Goal: Check status: Check status

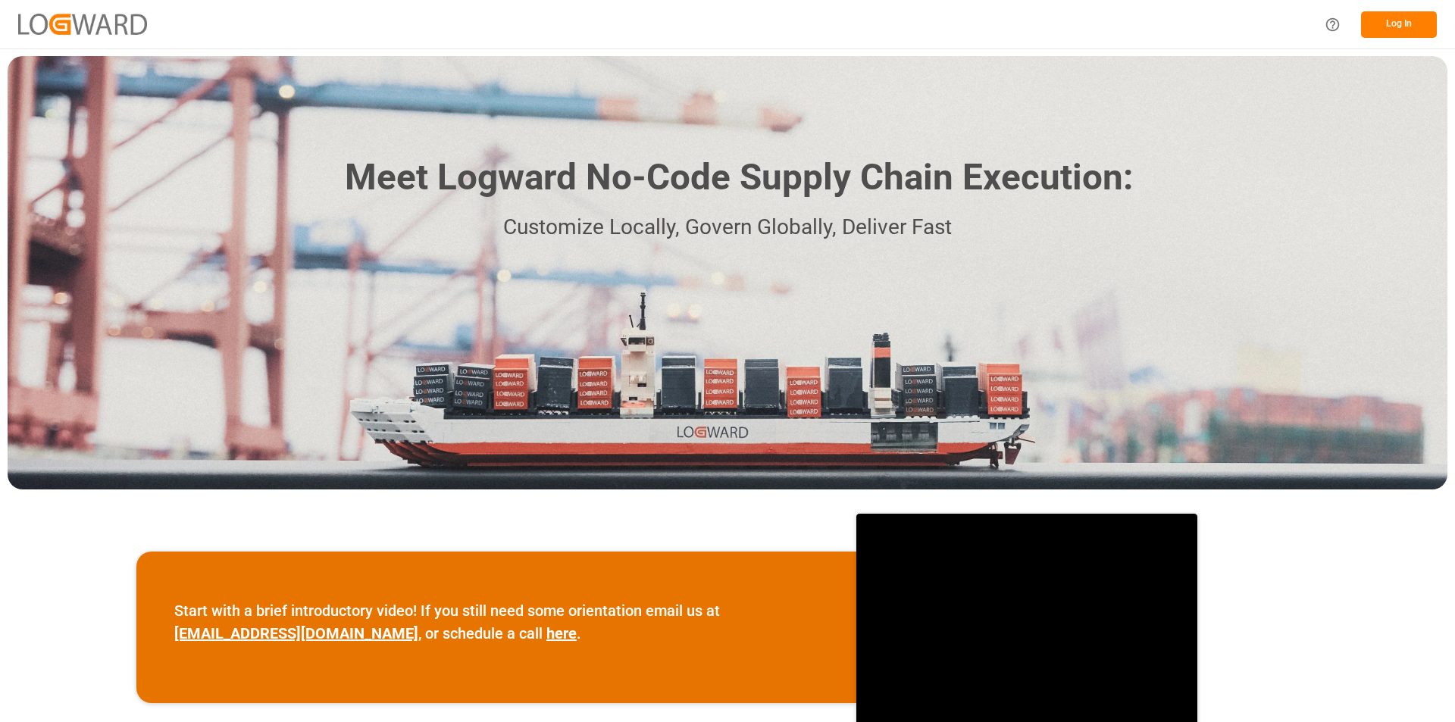
click at [1398, 27] on button "Log In" at bounding box center [1399, 24] width 76 height 27
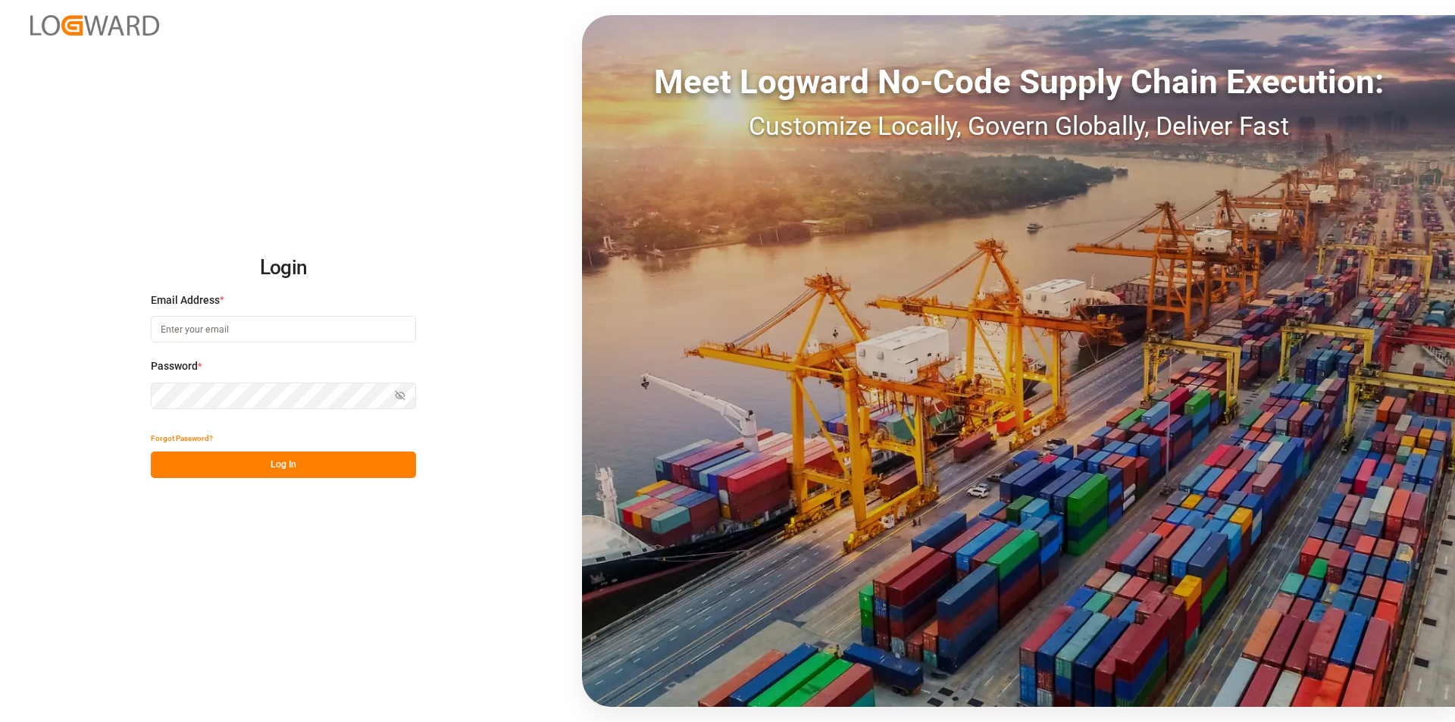
click at [235, 333] on input at bounding box center [283, 329] width 265 height 27
type input "[PERSON_NAME][EMAIL_ADDRESS][DOMAIN_NAME]"
click at [296, 471] on button "Log In" at bounding box center [283, 465] width 265 height 27
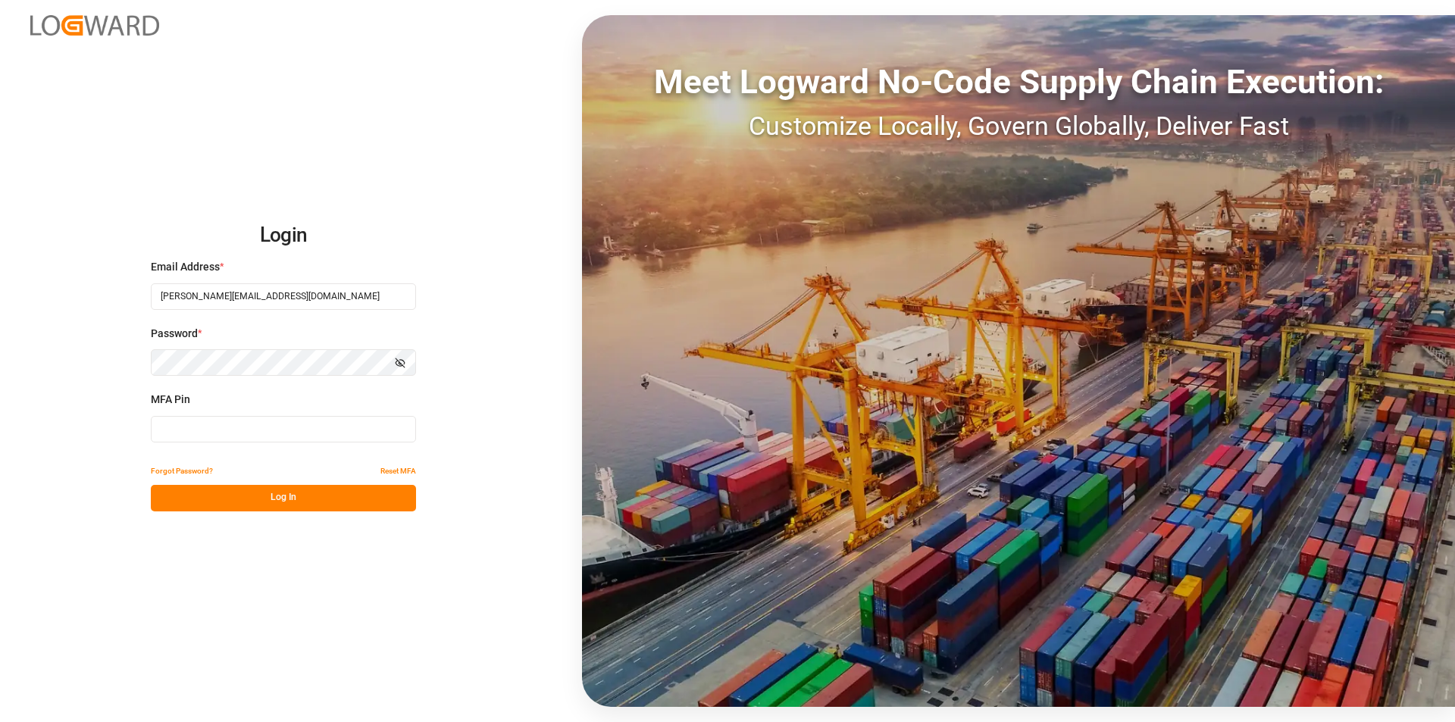
click at [243, 431] on input at bounding box center [283, 429] width 265 height 27
type input "754209"
click at [278, 495] on button "Log In" at bounding box center [283, 498] width 265 height 27
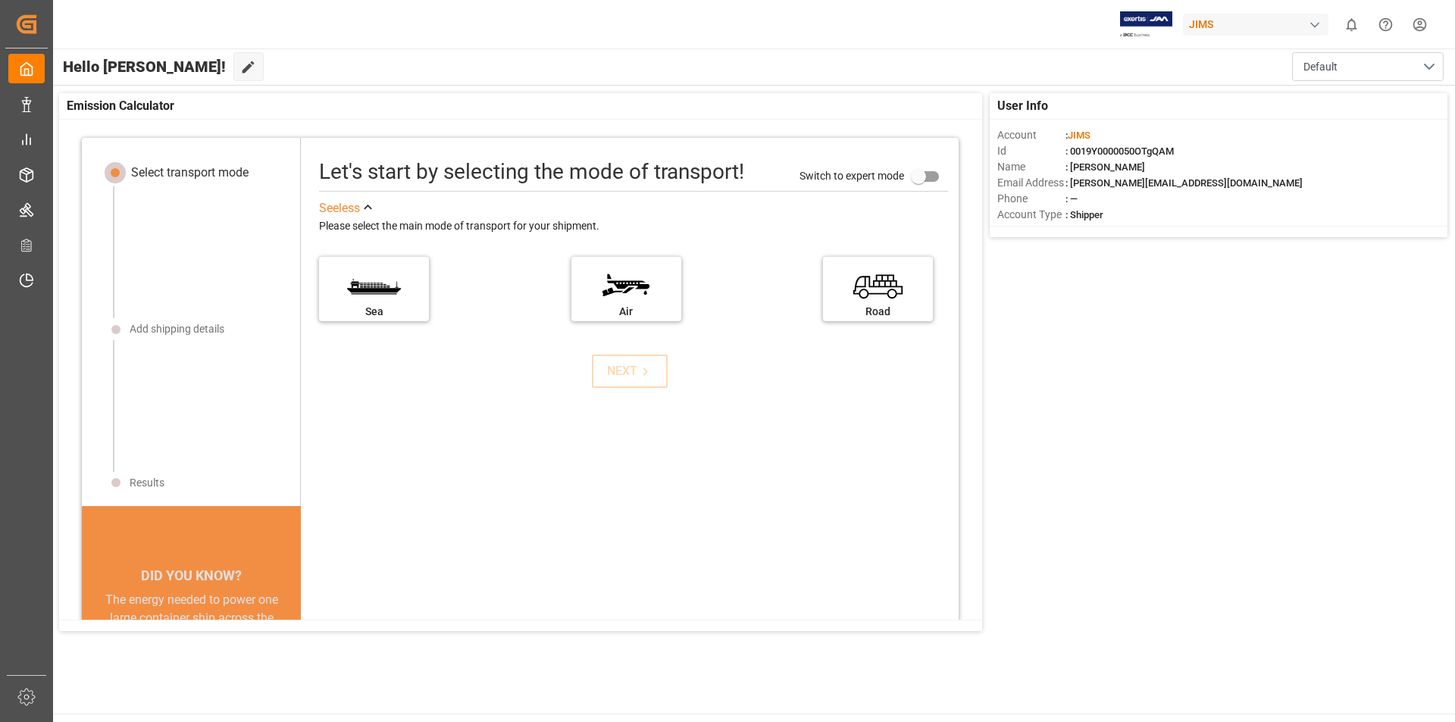
click at [1041, 382] on div "User Info Account : [PERSON_NAME] : 0019Y0000050OTgQAM Name : [PERSON_NAME] Ema…" at bounding box center [754, 362] width 1404 height 553
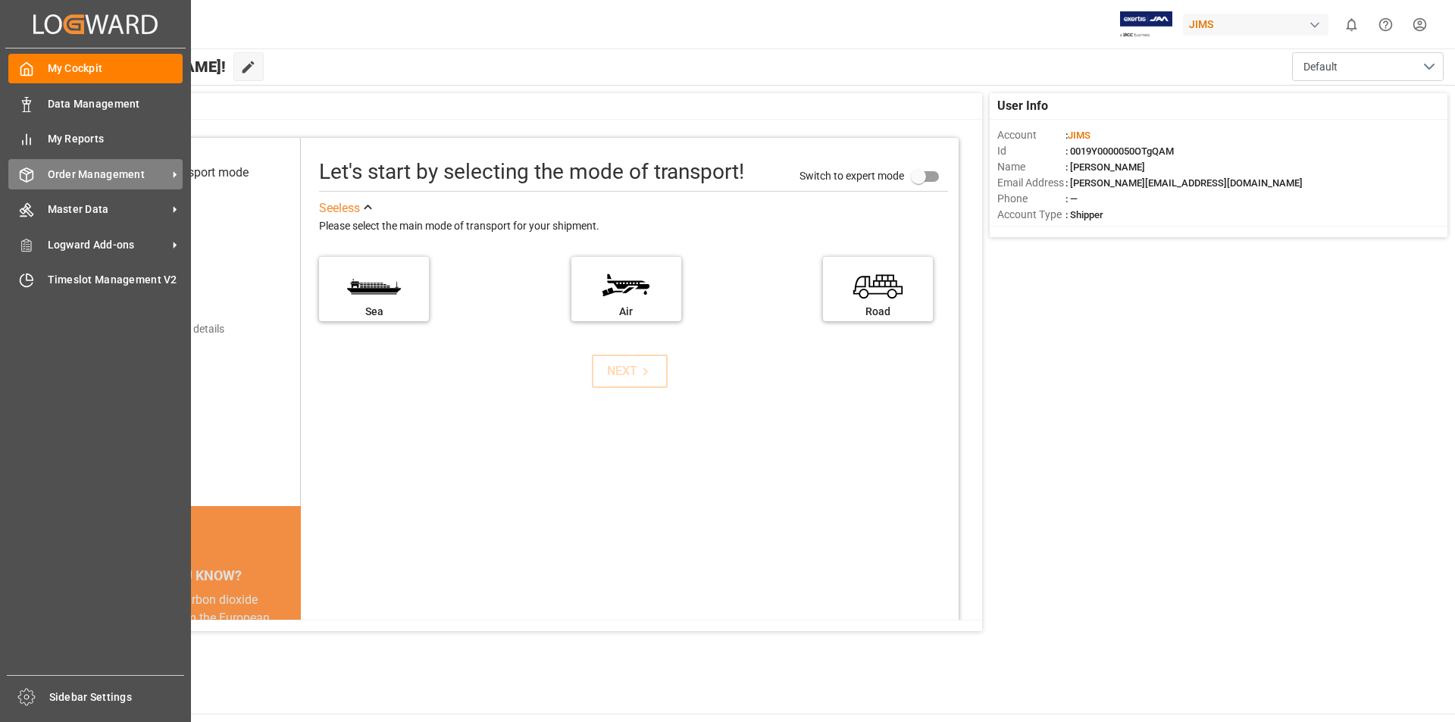
click at [92, 180] on span "Order Management" at bounding box center [108, 175] width 120 height 16
click at [171, 174] on icon at bounding box center [175, 175] width 16 height 16
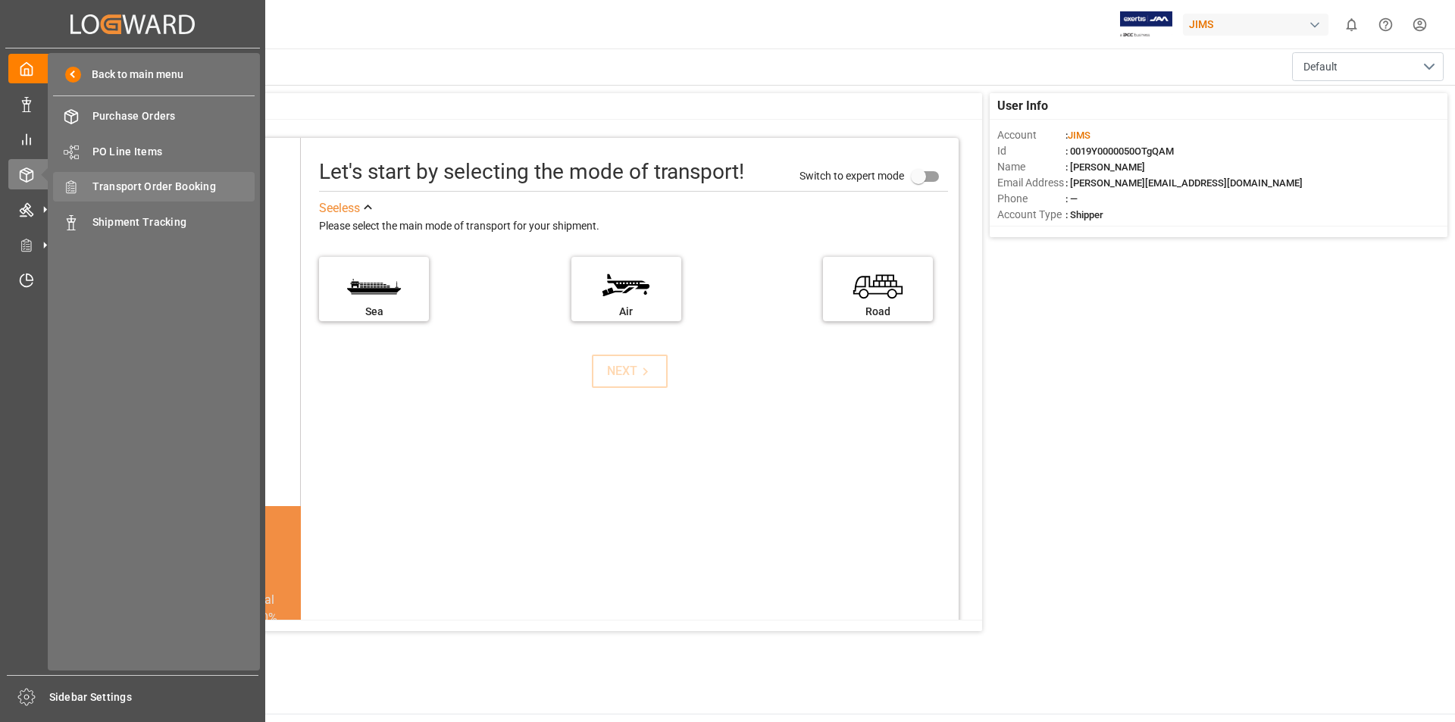
click at [236, 183] on span "Transport Order Booking" at bounding box center [173, 187] width 163 height 16
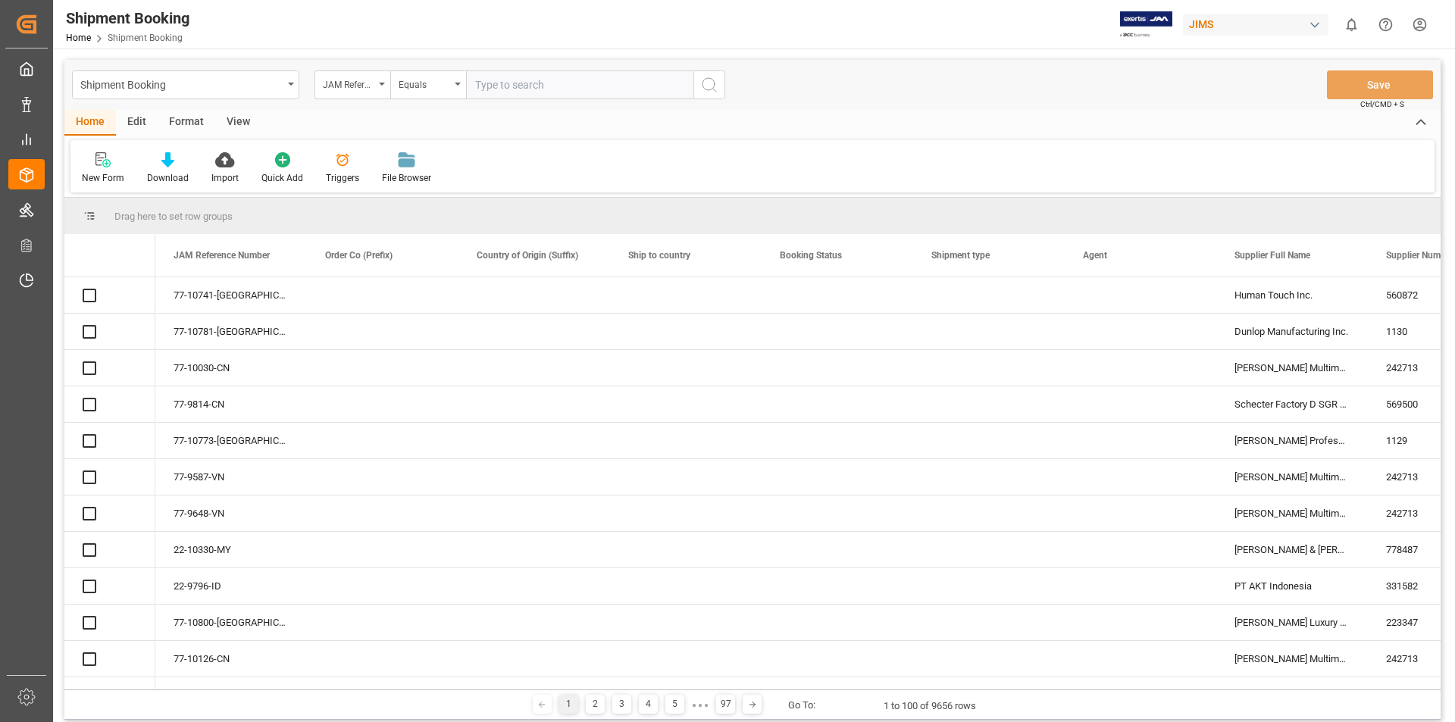
click at [483, 89] on input "text" at bounding box center [579, 84] width 227 height 29
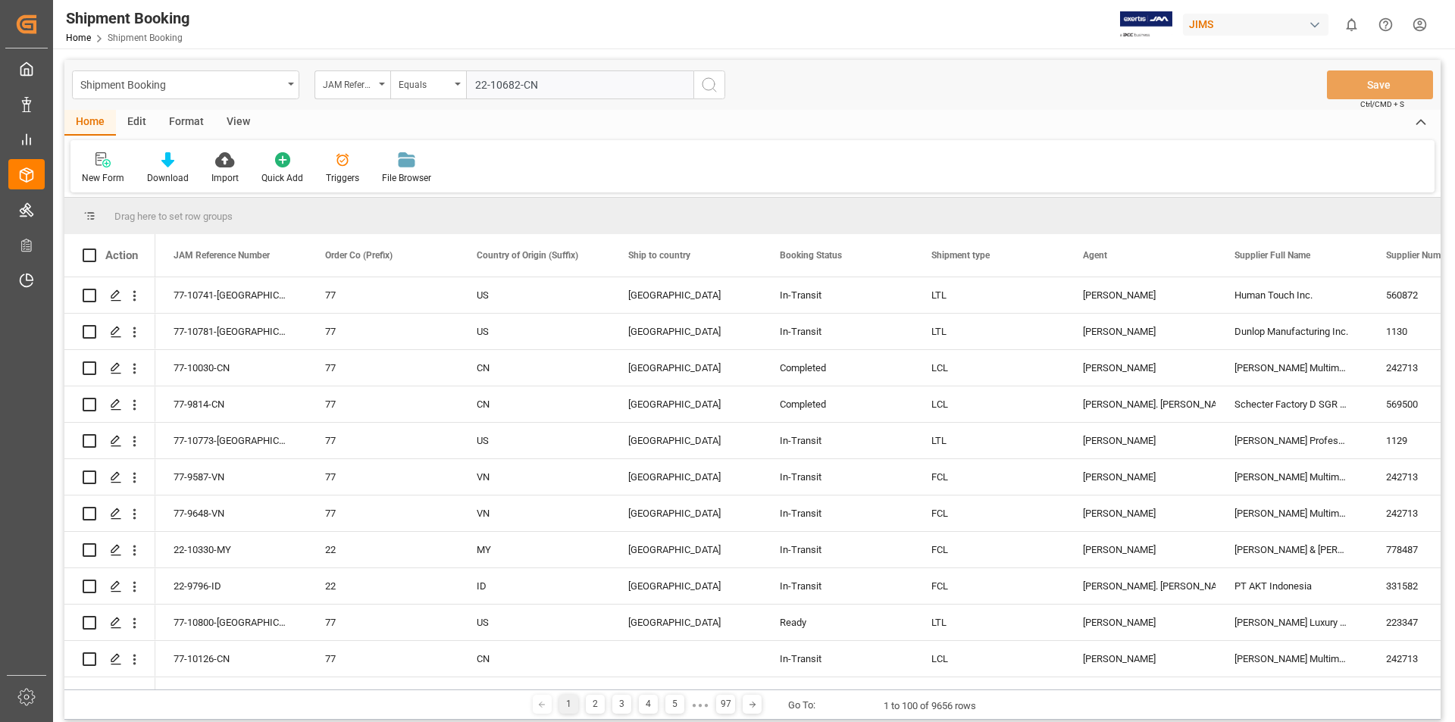
type input "22-10682-CN"
click at [713, 83] on icon "search button" at bounding box center [709, 85] width 18 height 18
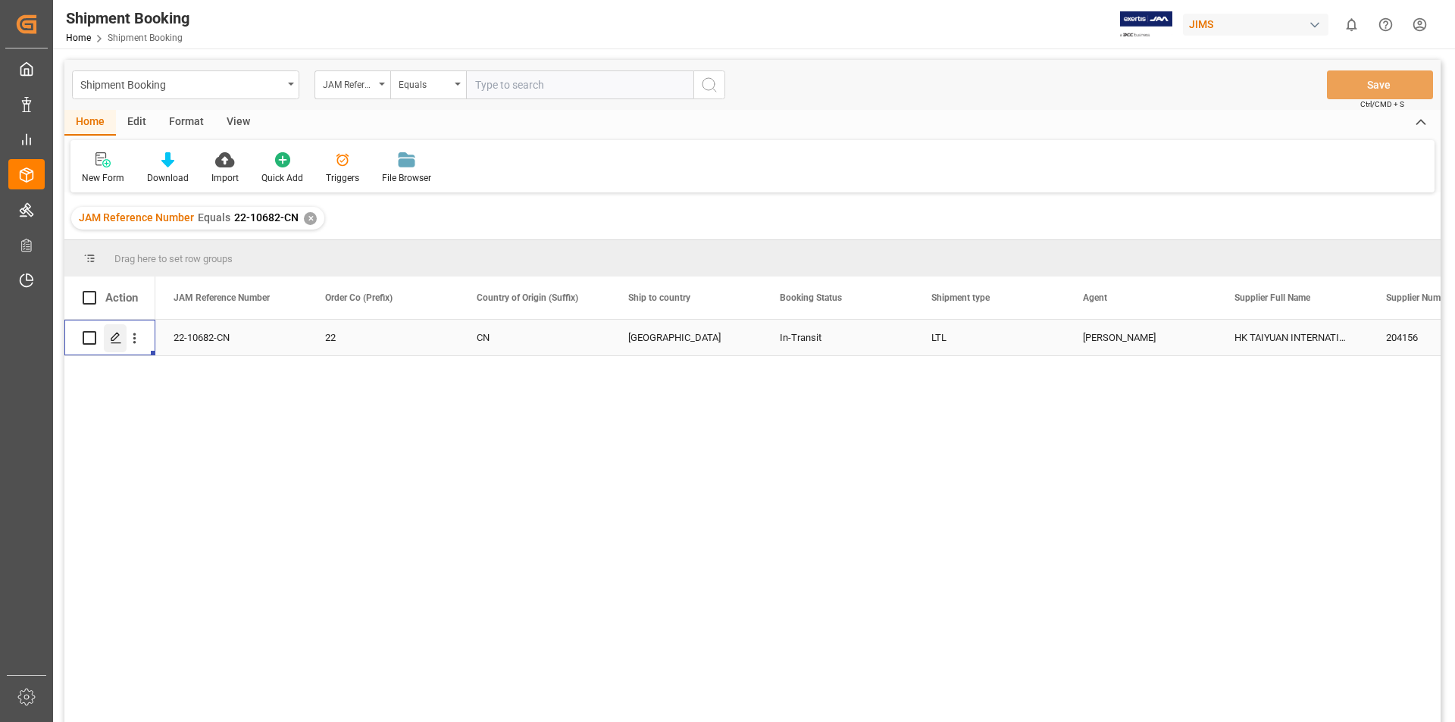
click at [117, 337] on polygon "Press SPACE to select this row." at bounding box center [115, 338] width 8 height 8
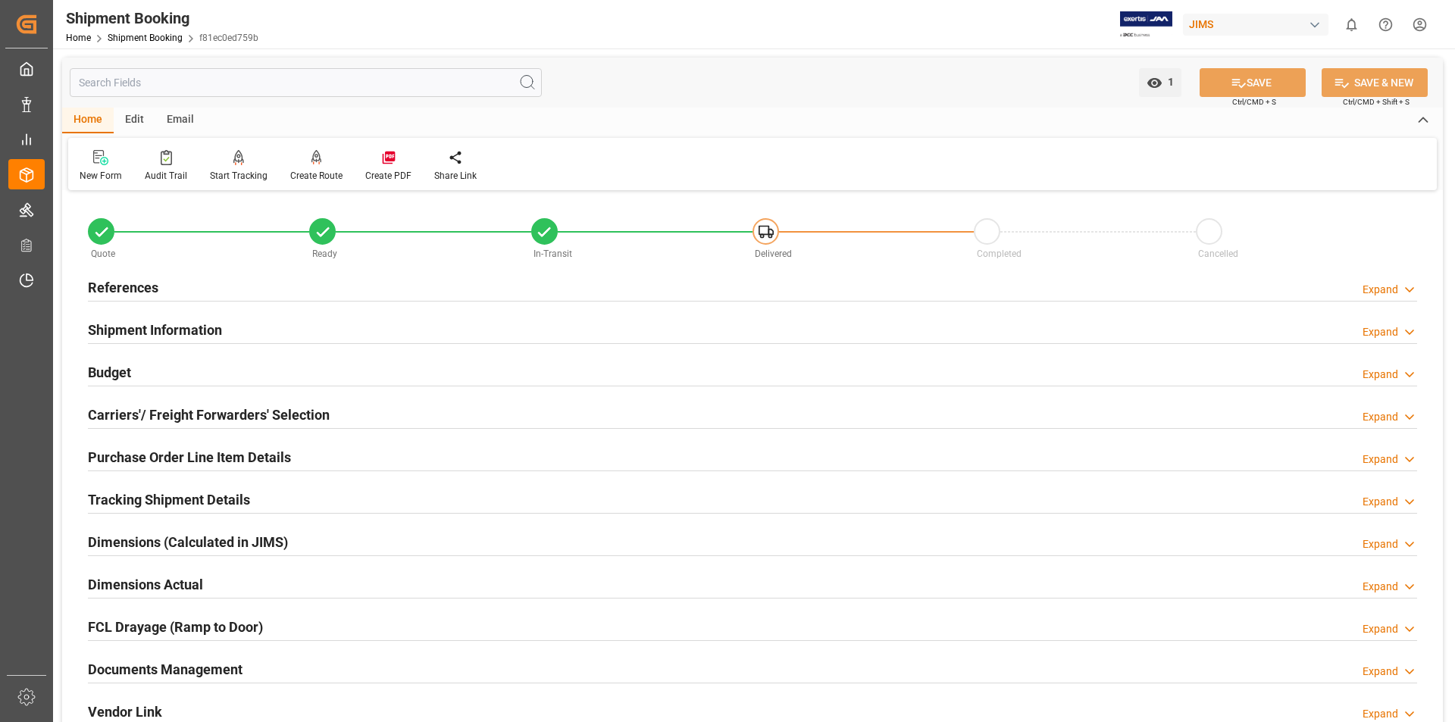
click at [149, 672] on h2 "Documents Management" at bounding box center [165, 669] width 155 height 20
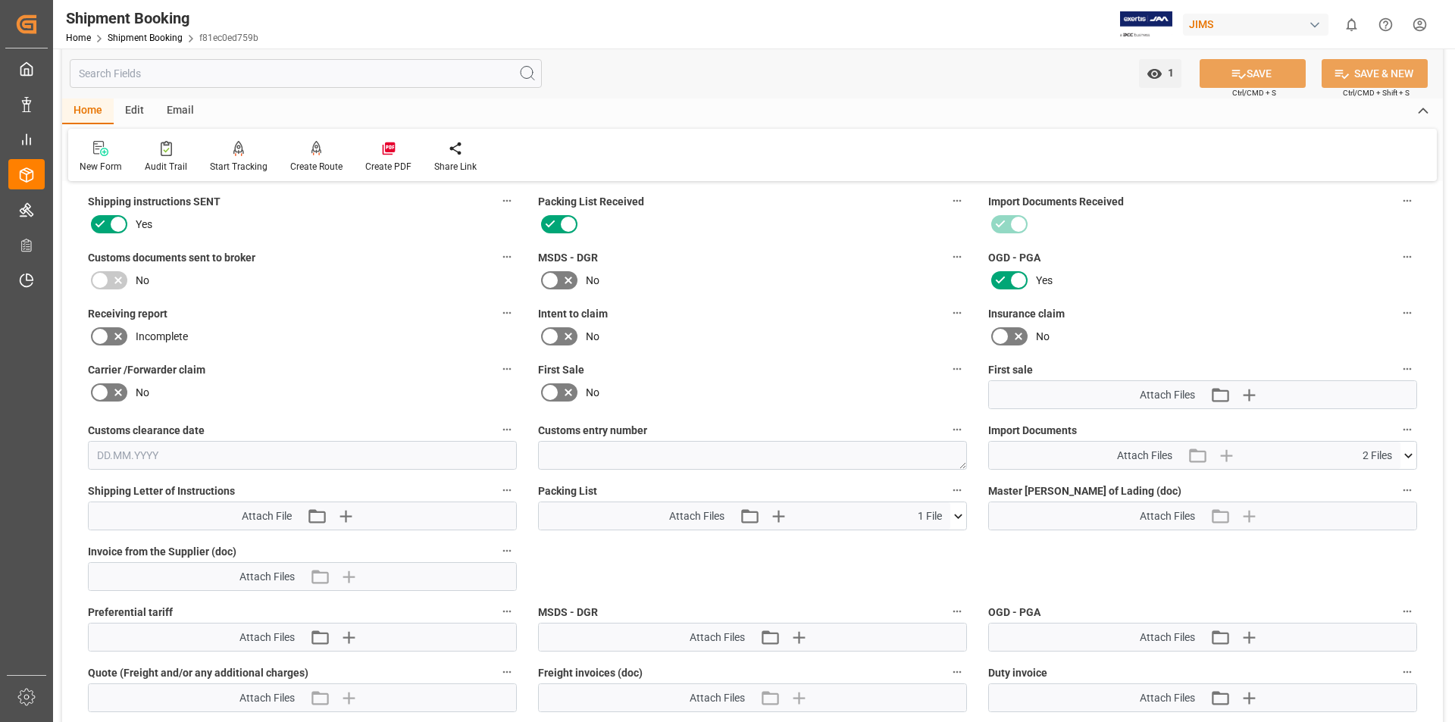
click at [958, 516] on icon at bounding box center [958, 516] width 8 height 5
click at [951, 540] on icon at bounding box center [950, 545] width 14 height 10
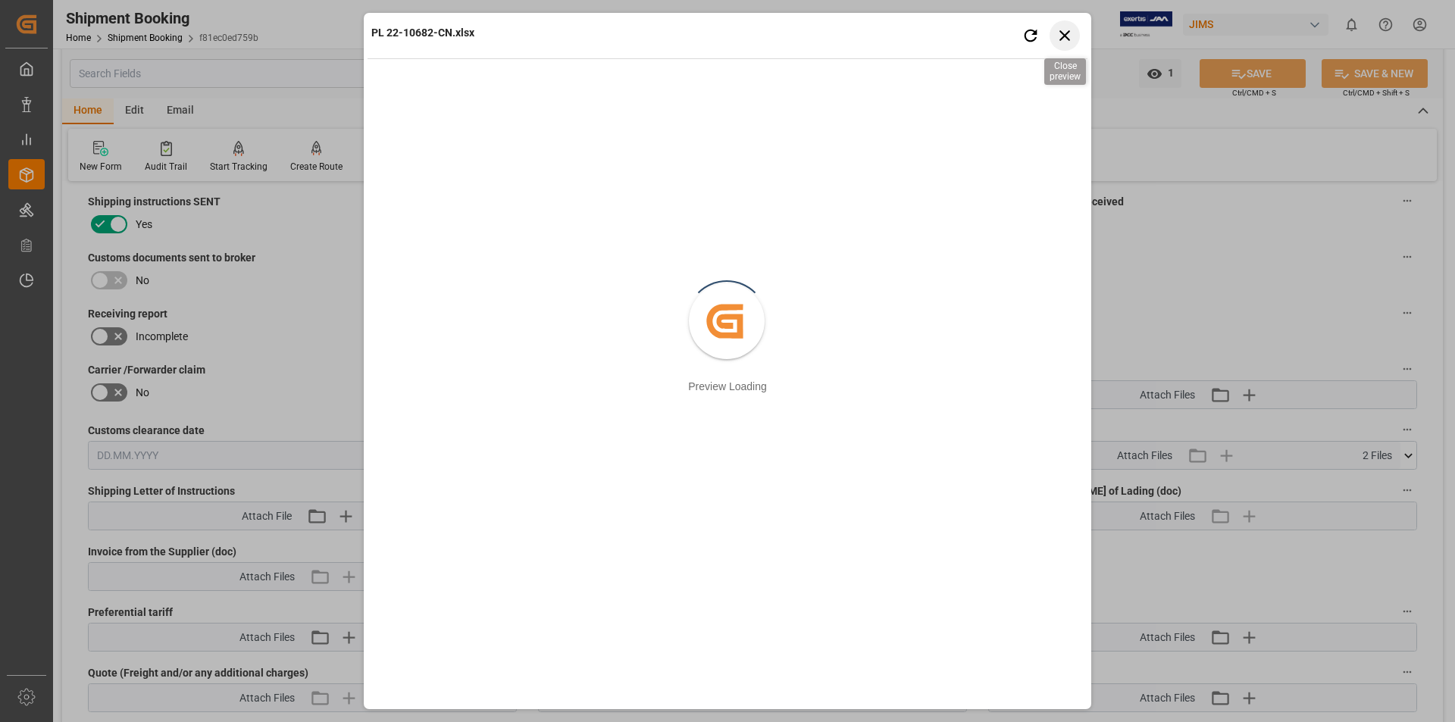
click at [1057, 36] on icon "button" at bounding box center [1065, 35] width 19 height 19
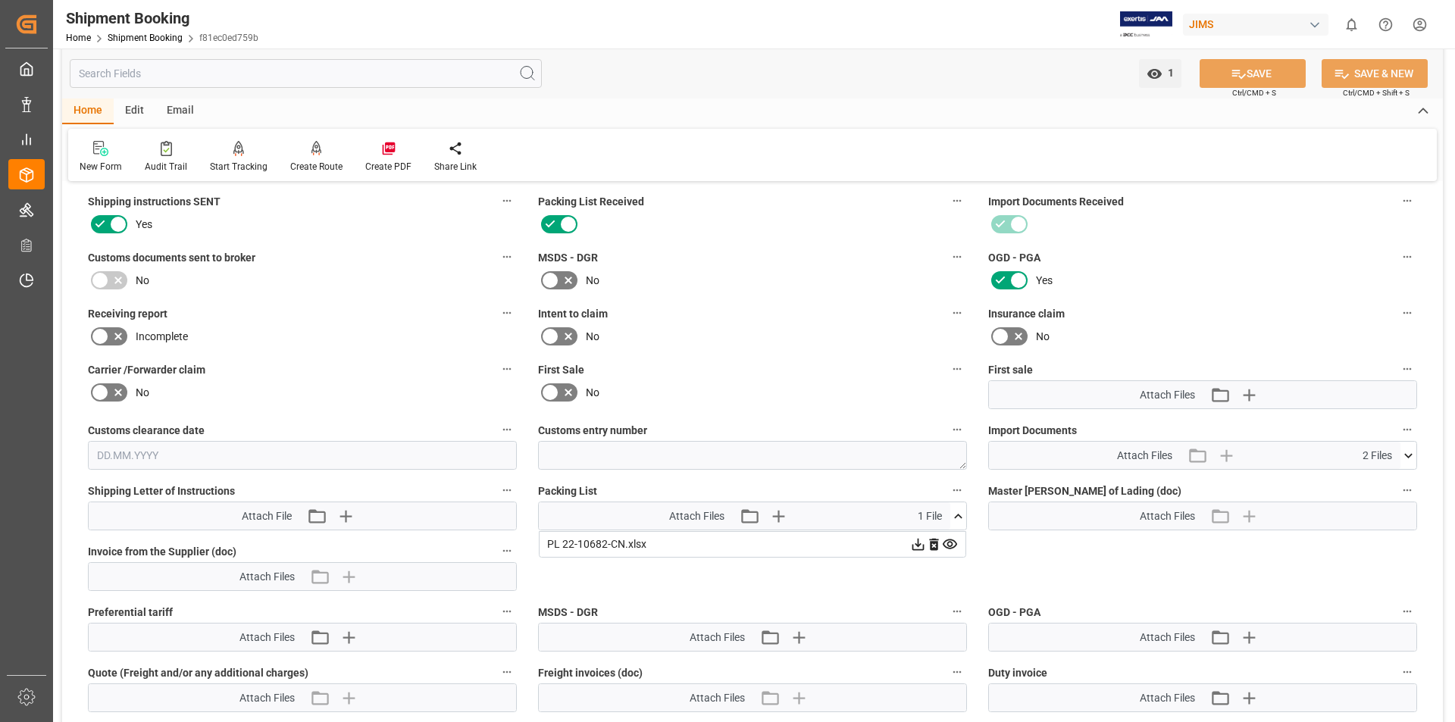
click at [919, 547] on icon at bounding box center [919, 545] width 12 height 12
click at [1412, 453] on icon at bounding box center [1409, 456] width 16 height 16
click at [1367, 481] on icon at bounding box center [1369, 484] width 16 height 16
click at [1409, 452] on icon at bounding box center [1409, 456] width 16 height 16
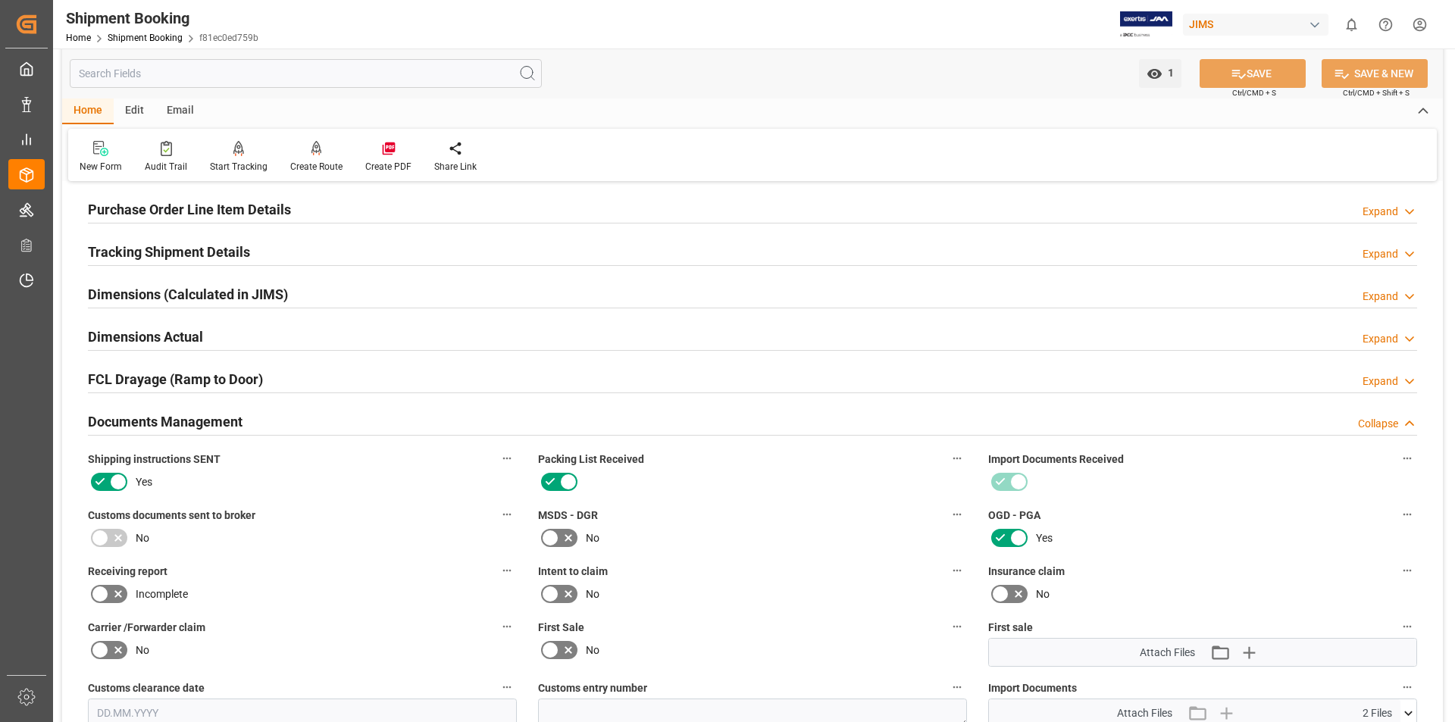
scroll to position [0, 0]
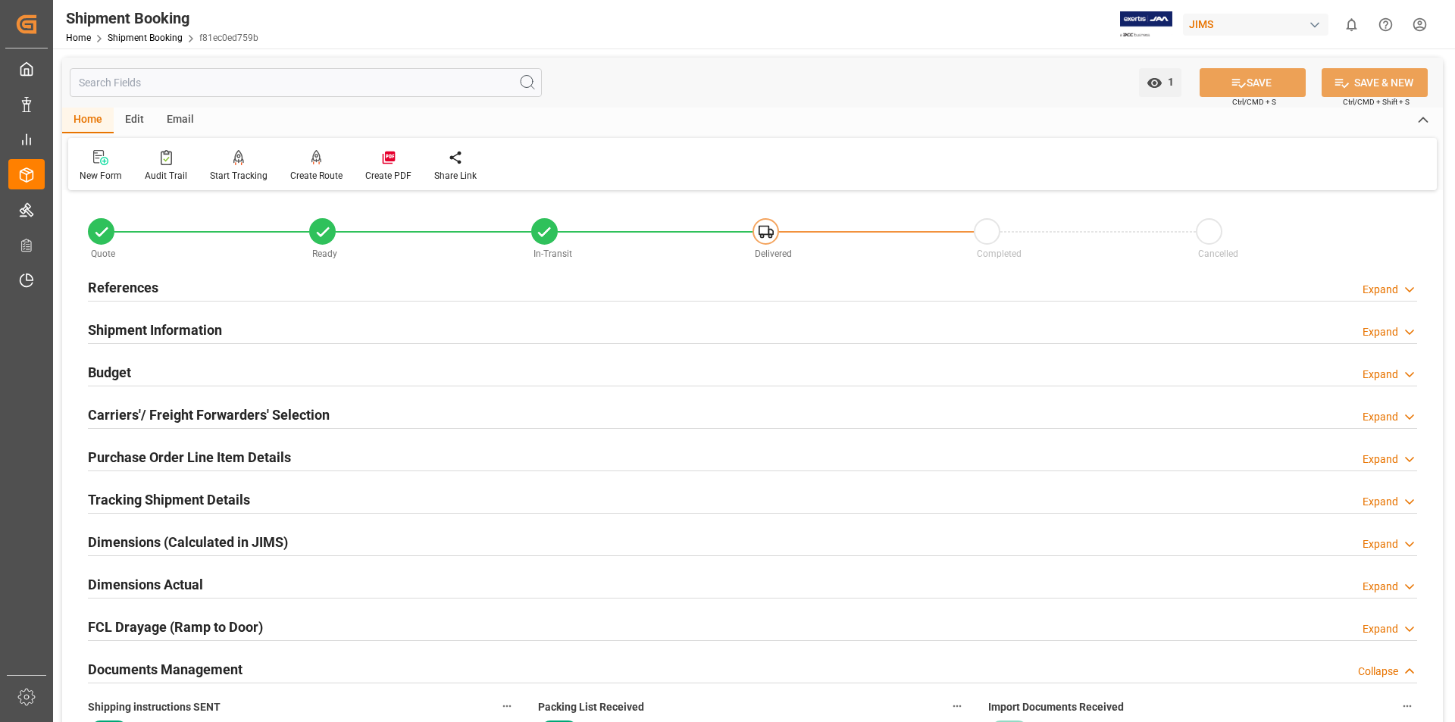
click at [607, 346] on div "Shipment Information Expand" at bounding box center [752, 330] width 1351 height 42
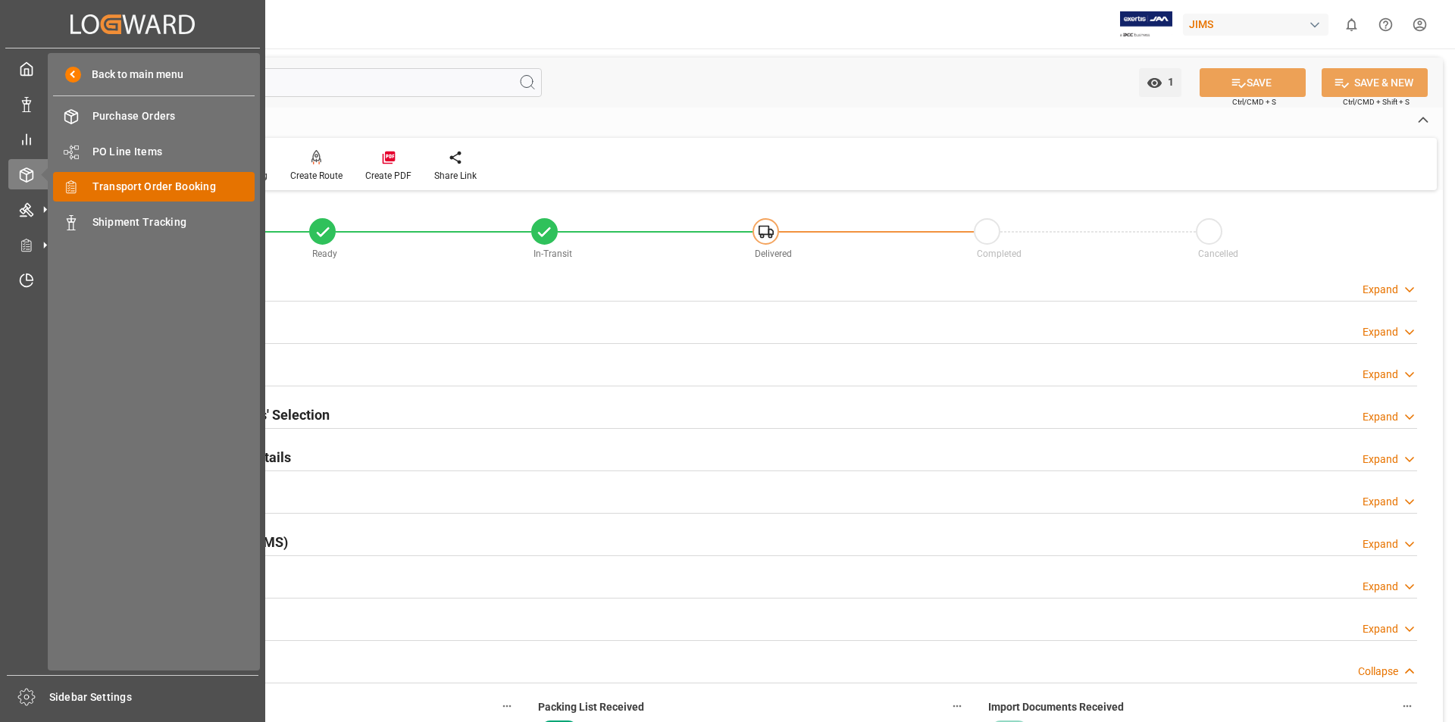
click at [197, 187] on span "Transport Order Booking" at bounding box center [173, 187] width 163 height 16
